Goal: Task Accomplishment & Management: Manage account settings

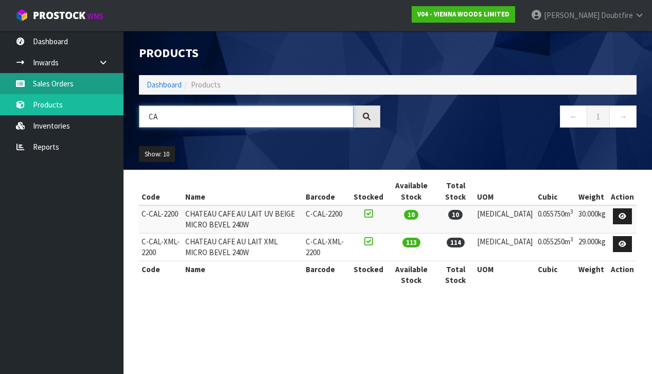
type input "C"
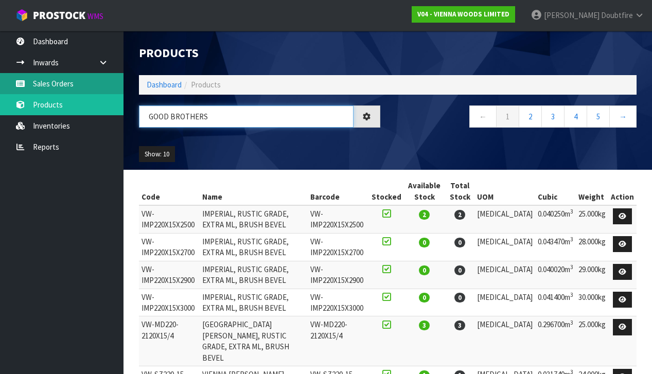
type input "GOOD BROTHERS"
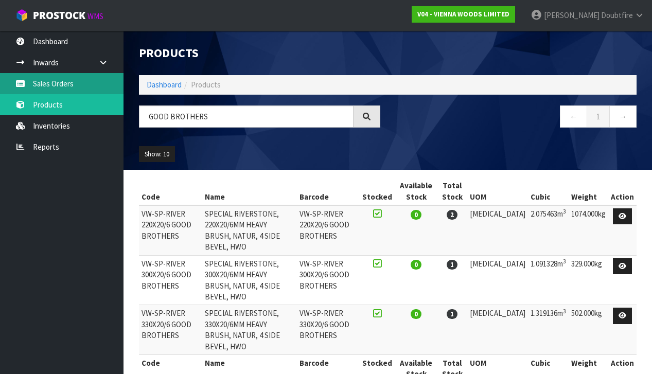
click at [43, 81] on link "Sales Orders" at bounding box center [61, 83] width 123 height 21
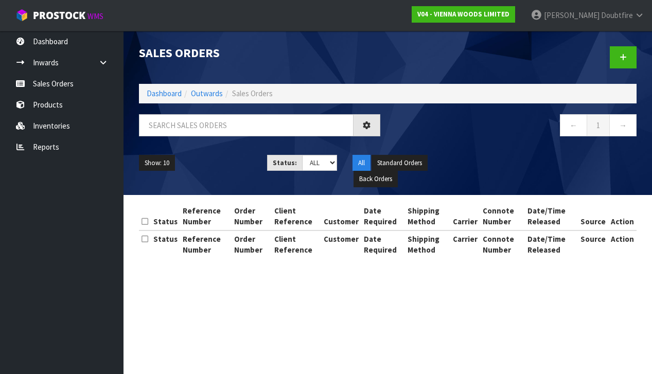
click at [50, 82] on div "Sales Orders Dashboard Outwards Sales Orders ← 1 → Show: 10 5 10 25 50 Status: …" at bounding box center [326, 138] width 652 height 276
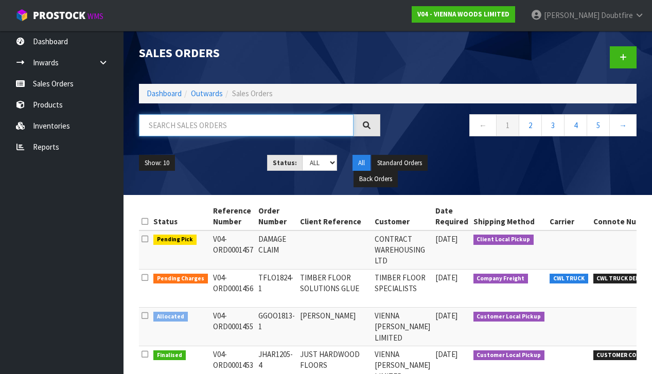
click at [202, 132] on input "text" at bounding box center [246, 125] width 215 height 22
type input "1335"
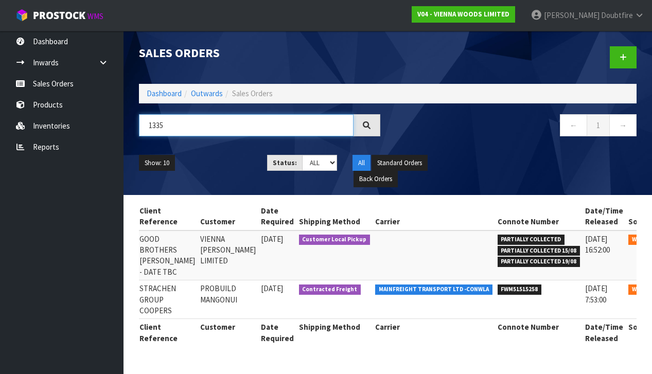
scroll to position [0, 152]
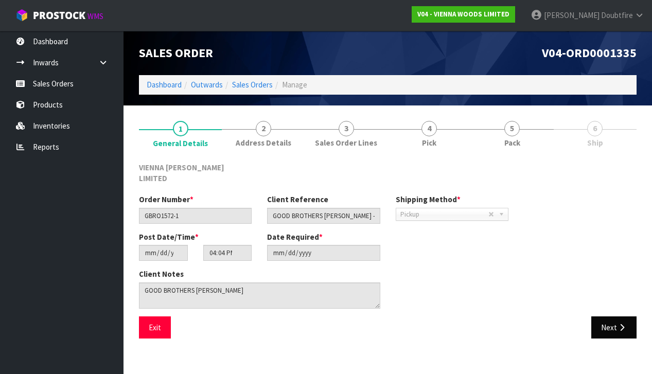
click at [614, 316] on button "Next" at bounding box center [613, 327] width 45 height 22
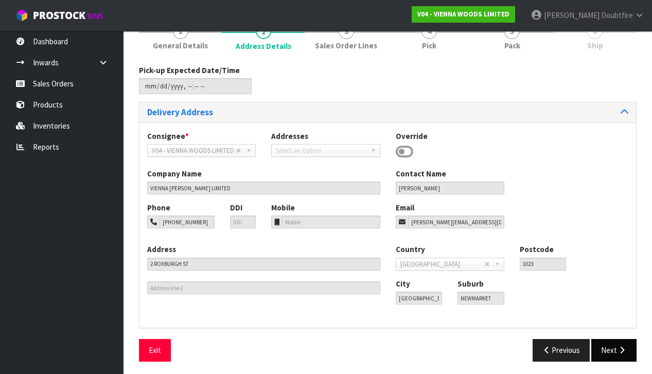
click at [612, 345] on button "Next" at bounding box center [613, 350] width 45 height 22
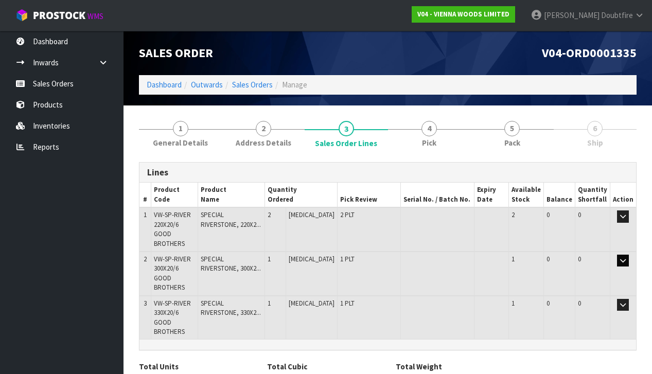
click at [624, 257] on icon "button" at bounding box center [623, 260] width 6 height 7
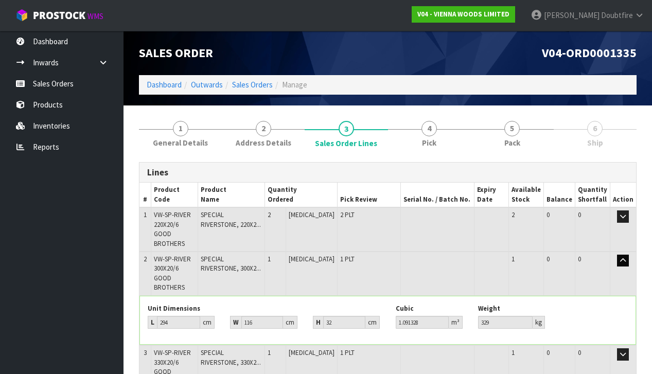
click at [621, 257] on icon "button" at bounding box center [623, 260] width 6 height 7
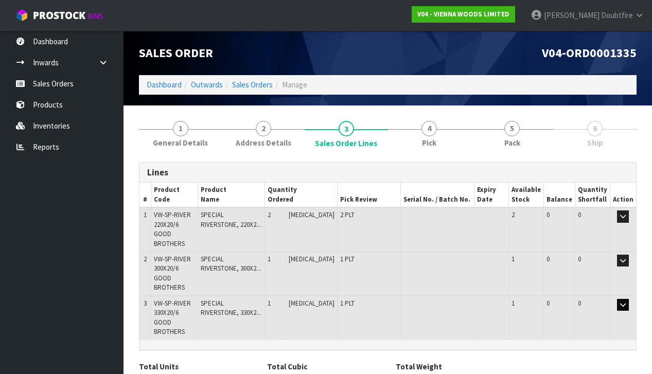
click at [621, 301] on icon "button" at bounding box center [623, 304] width 6 height 7
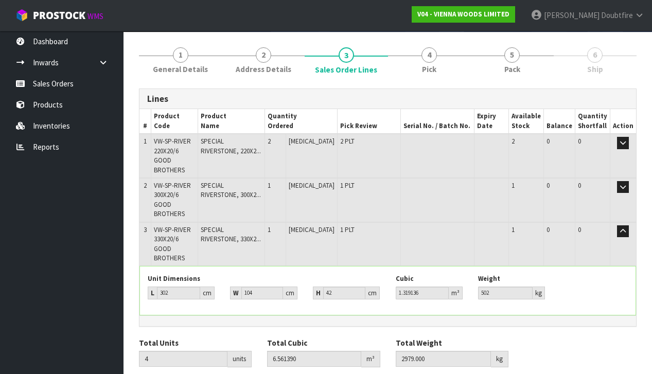
scroll to position [74, 0]
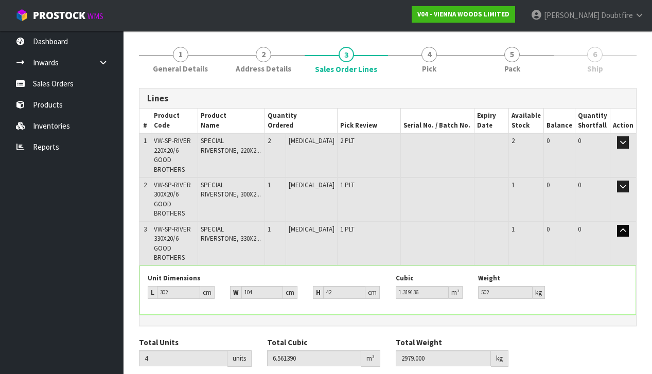
click at [623, 227] on icon "button" at bounding box center [623, 230] width 6 height 7
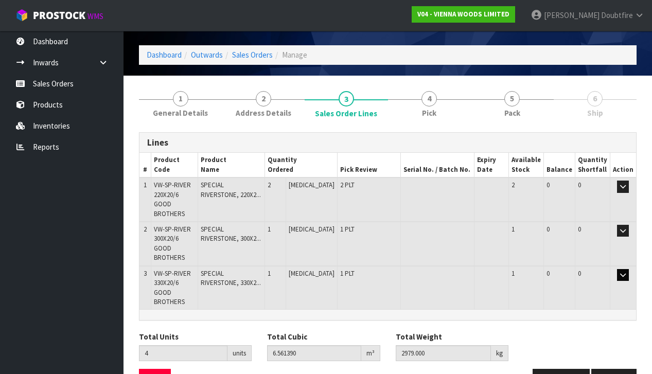
click at [624, 272] on icon "button" at bounding box center [623, 275] width 6 height 7
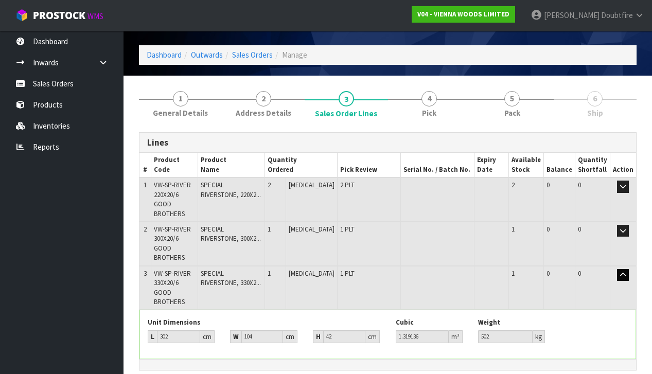
click at [622, 272] on icon "button" at bounding box center [623, 275] width 6 height 7
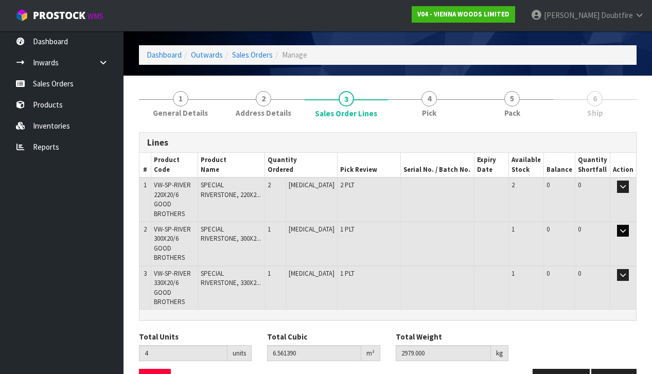
click at [622, 227] on icon "button" at bounding box center [623, 230] width 6 height 7
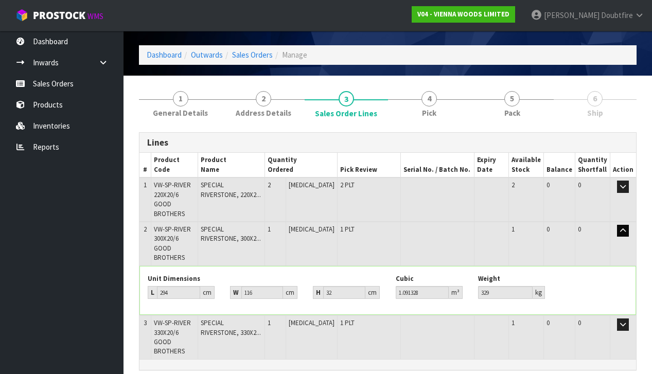
click at [623, 227] on icon "button" at bounding box center [623, 230] width 6 height 7
